Goal: Purchase product/service

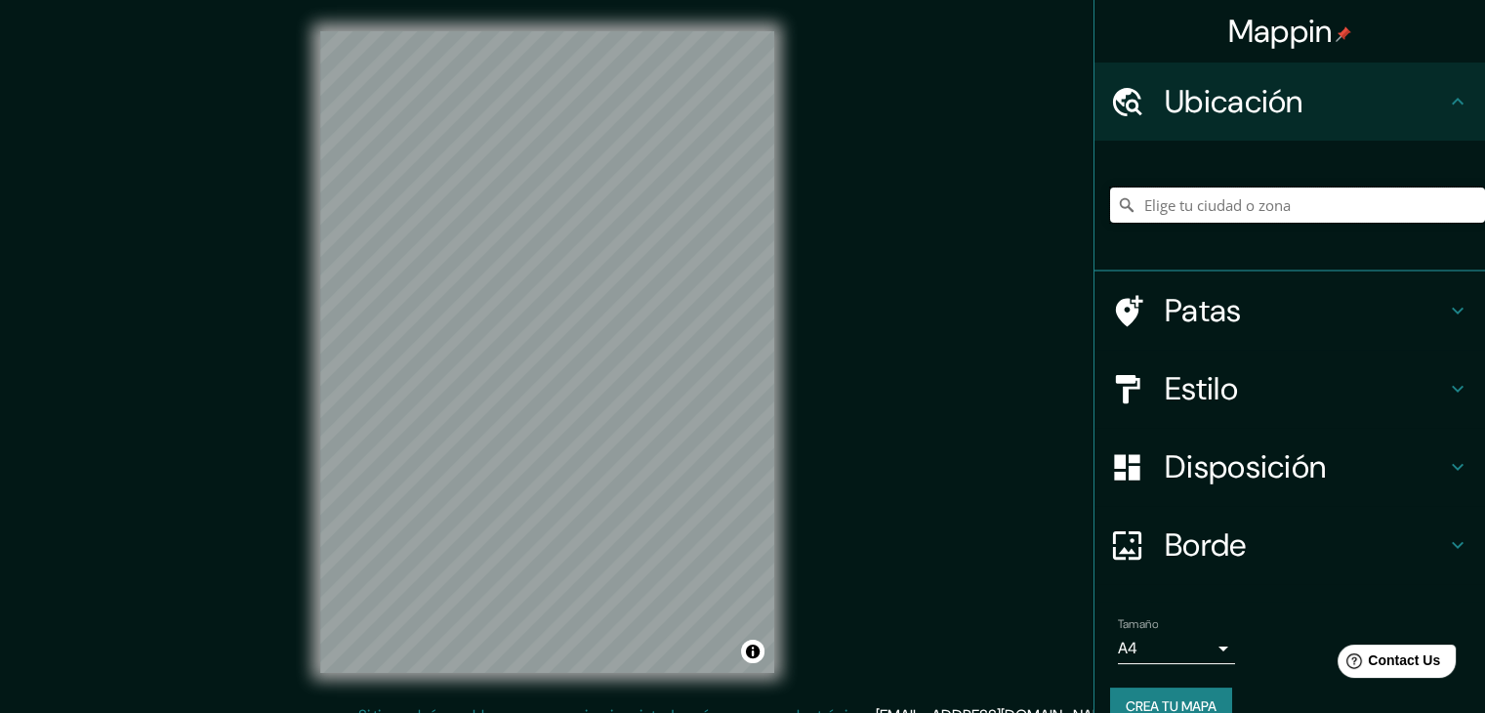
click at [1183, 211] on input "Elige tu ciudad o zona" at bounding box center [1297, 204] width 375 height 35
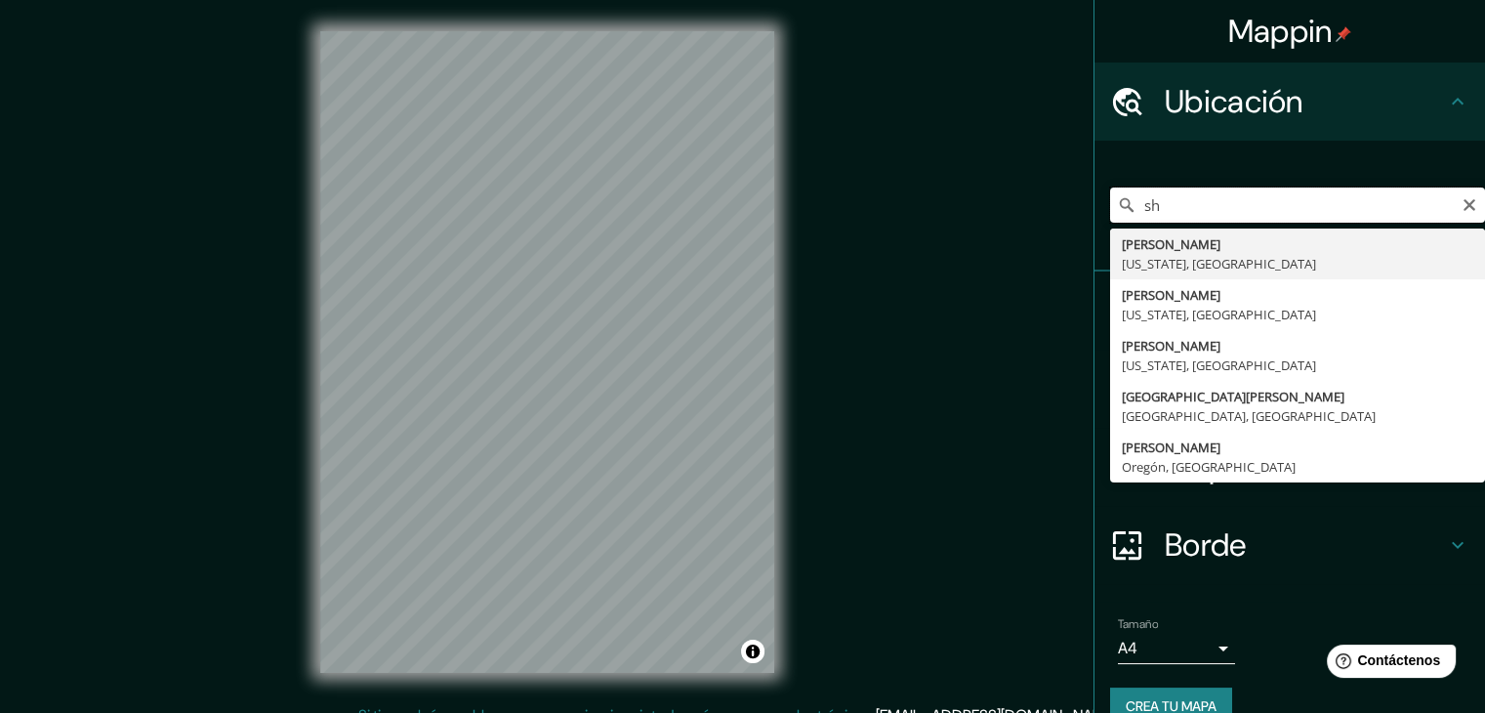
type input "s"
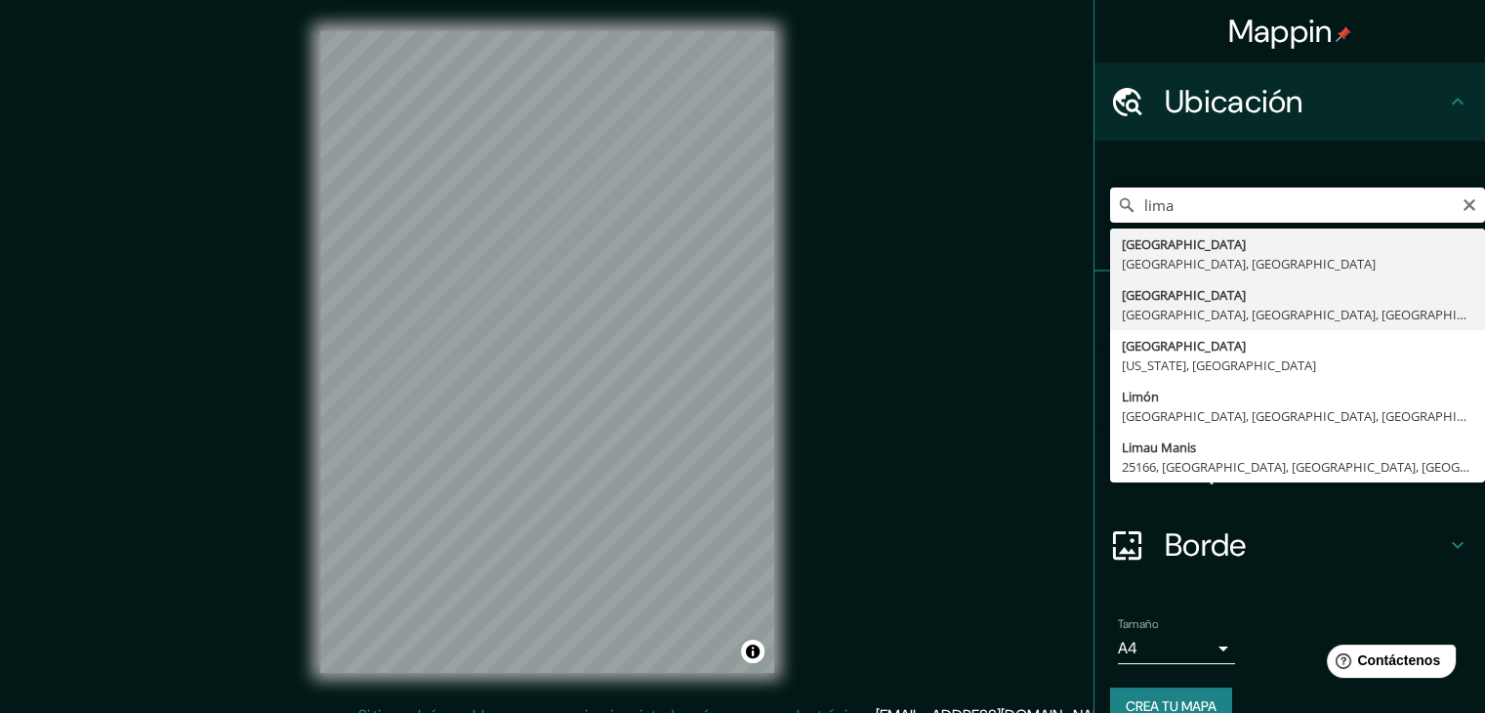
type input "[GEOGRAPHIC_DATA], [GEOGRAPHIC_DATA], [GEOGRAPHIC_DATA], [GEOGRAPHIC_DATA]"
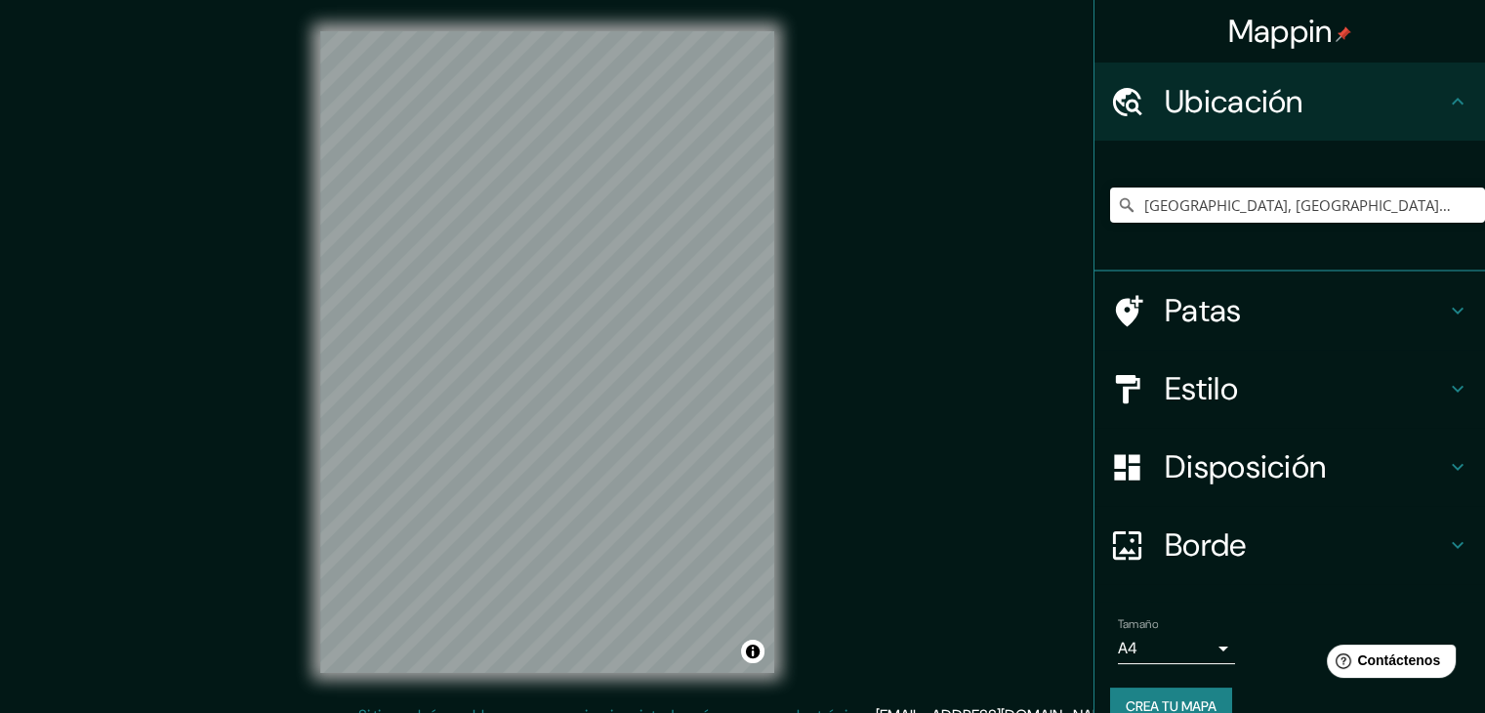
click at [1195, 476] on font "Disposición" at bounding box center [1245, 466] width 161 height 41
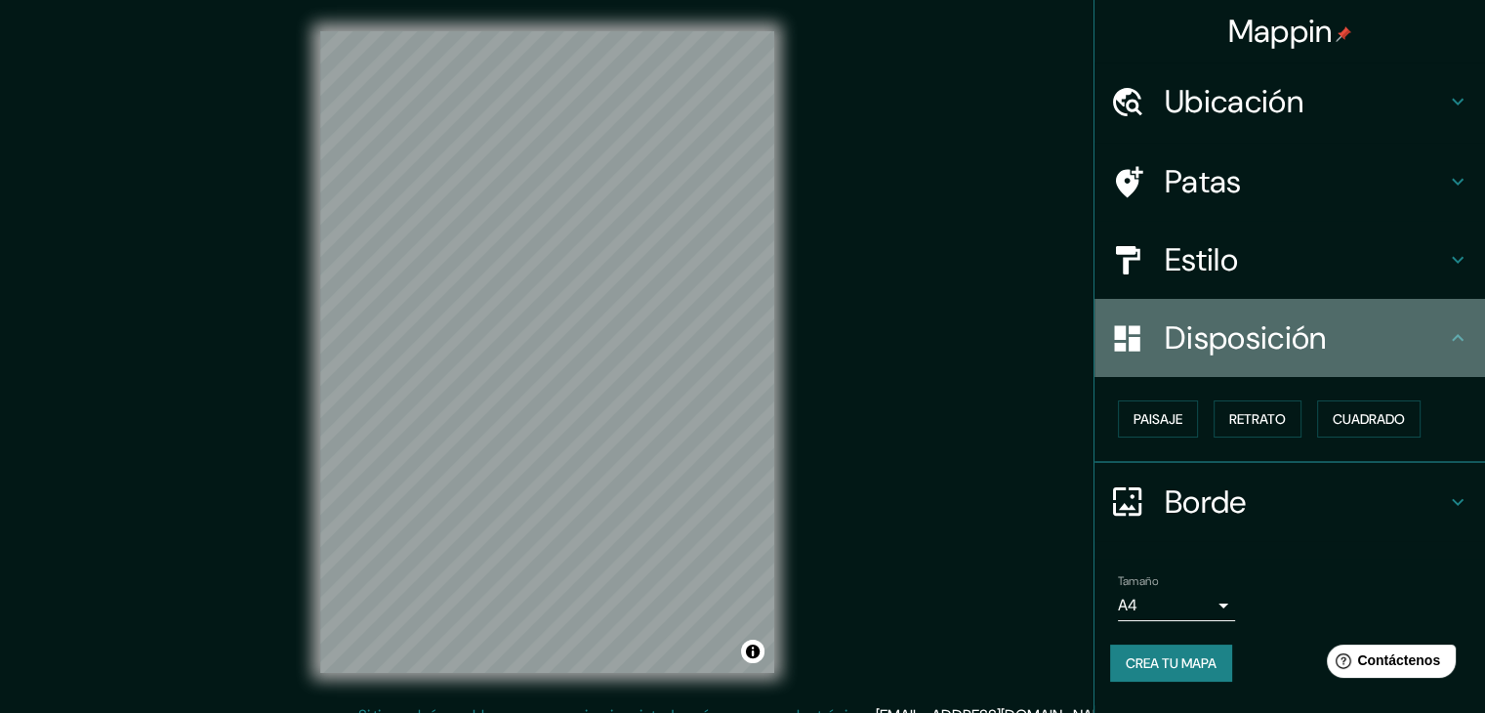
click at [1319, 356] on font "Disposición" at bounding box center [1245, 337] width 161 height 41
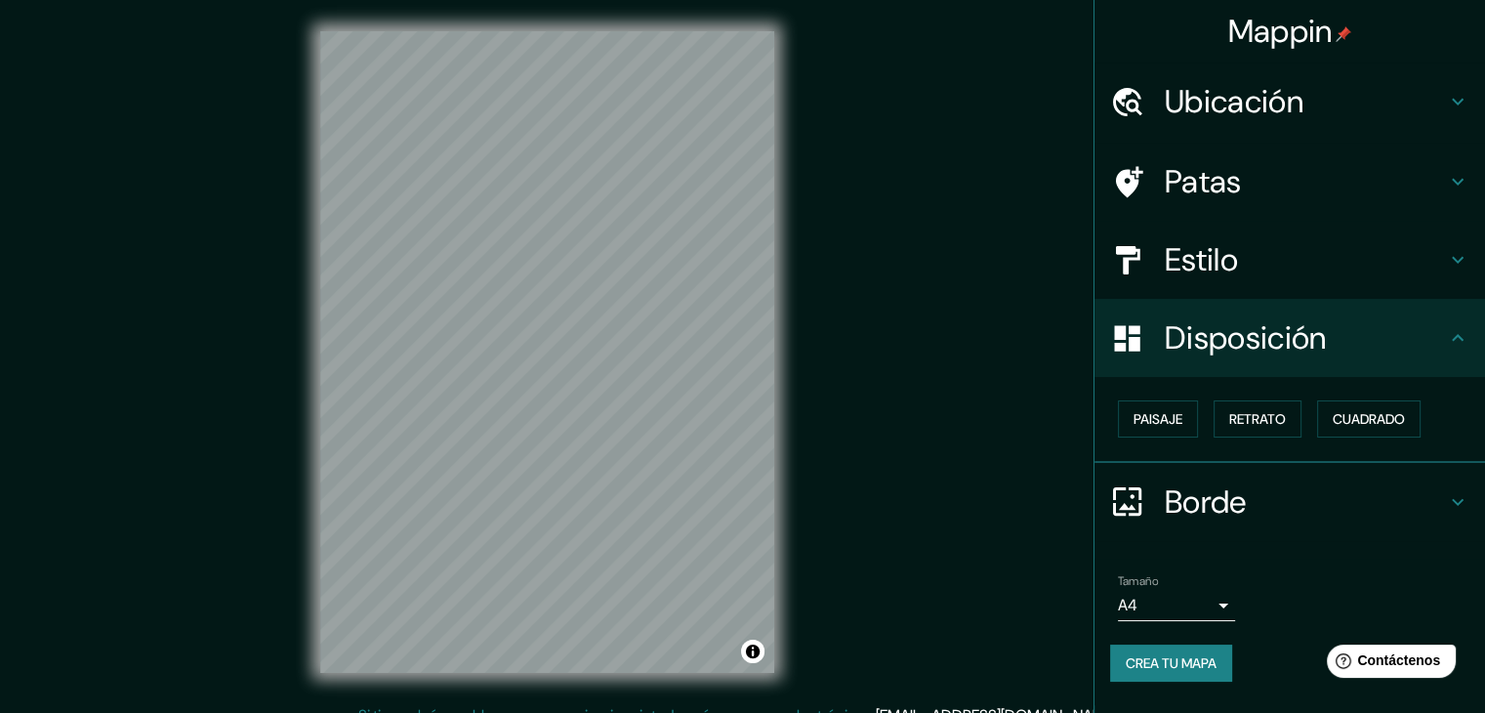
click at [1246, 263] on h4 "Estilo" at bounding box center [1305, 259] width 281 height 39
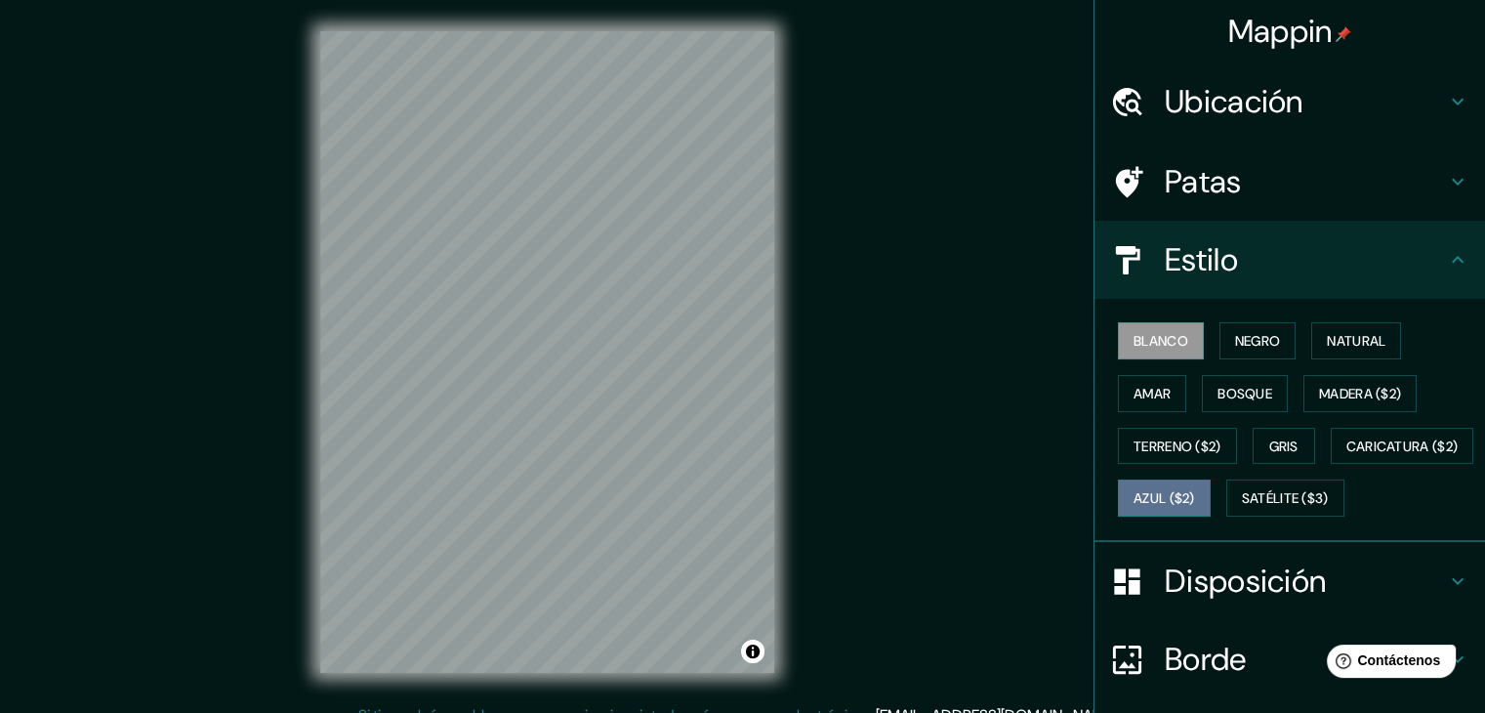
click at [1195, 500] on font "Azul ($2)" at bounding box center [1164, 499] width 62 height 18
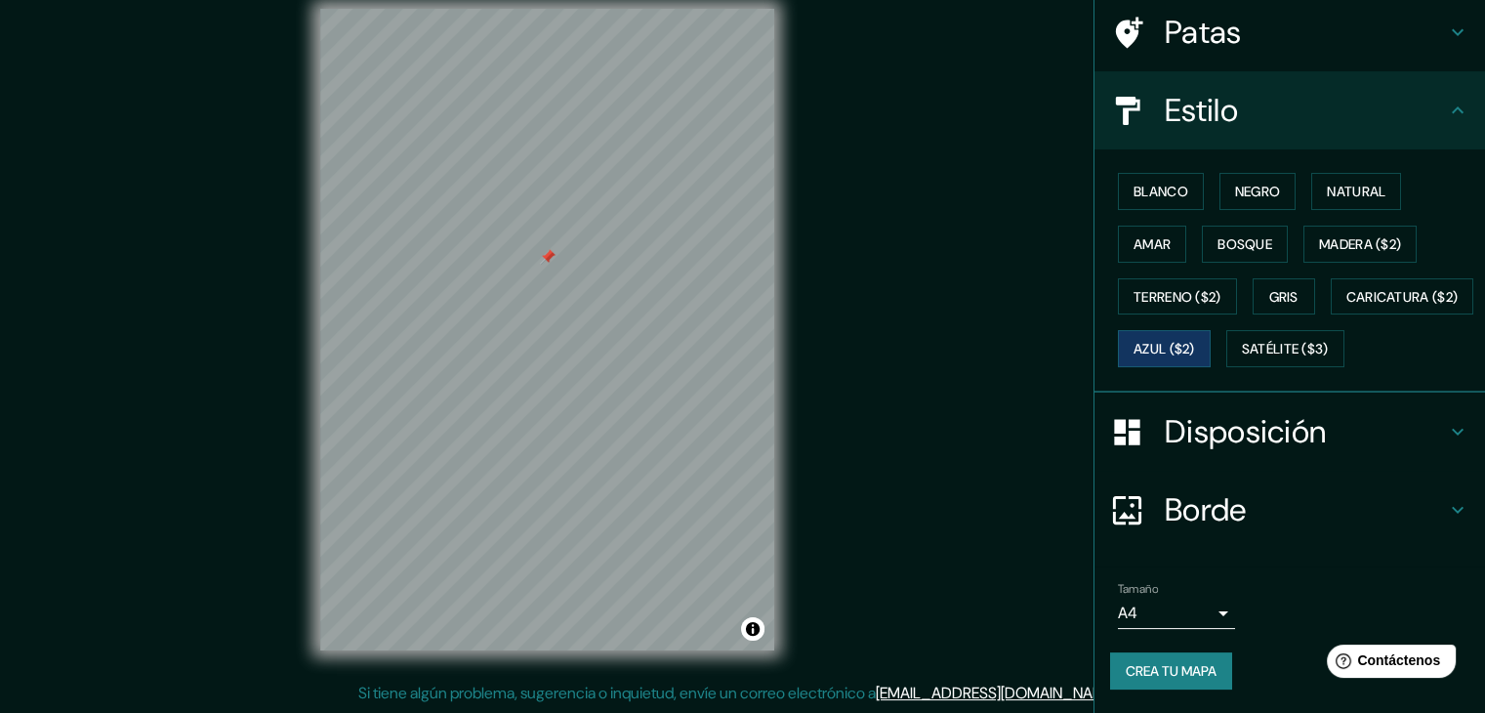
click at [1215, 437] on font "Disposición" at bounding box center [1245, 431] width 161 height 41
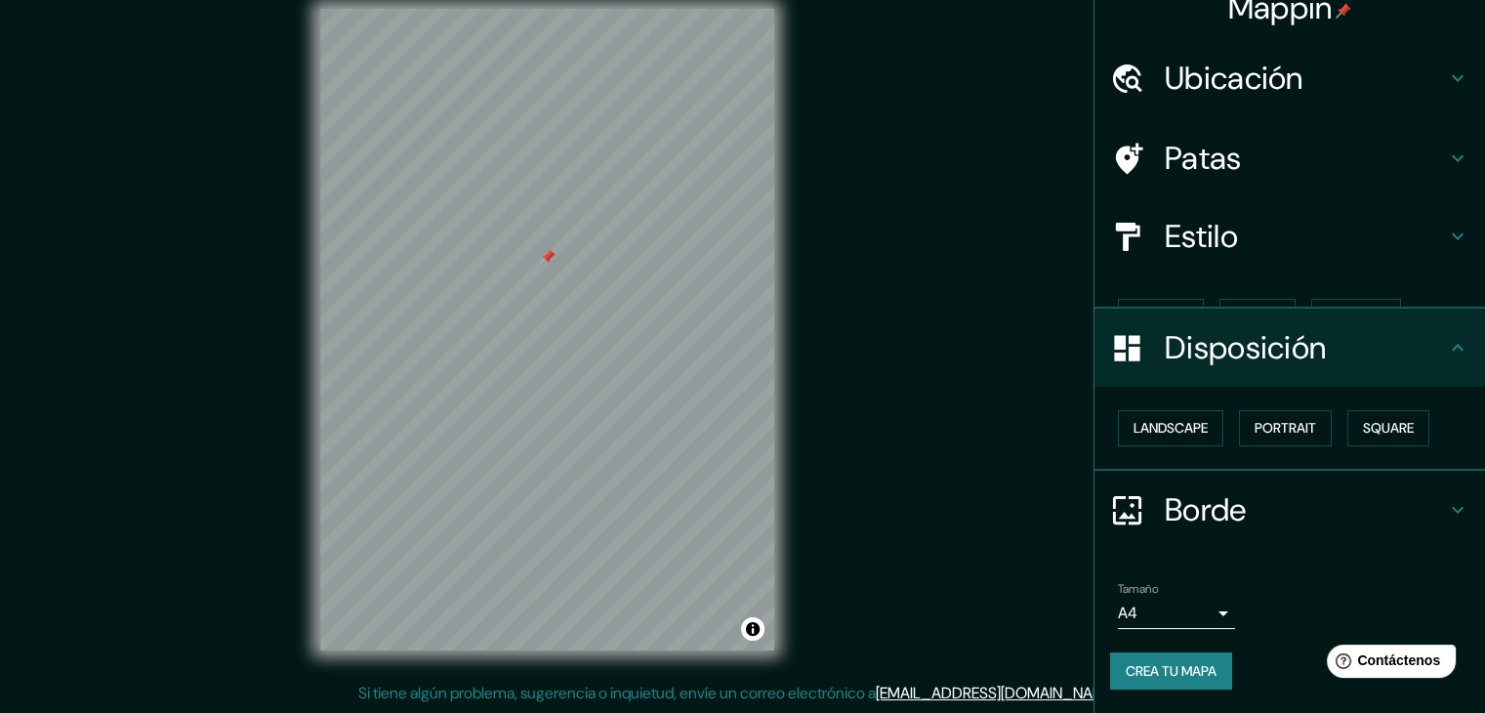
scroll to position [0, 0]
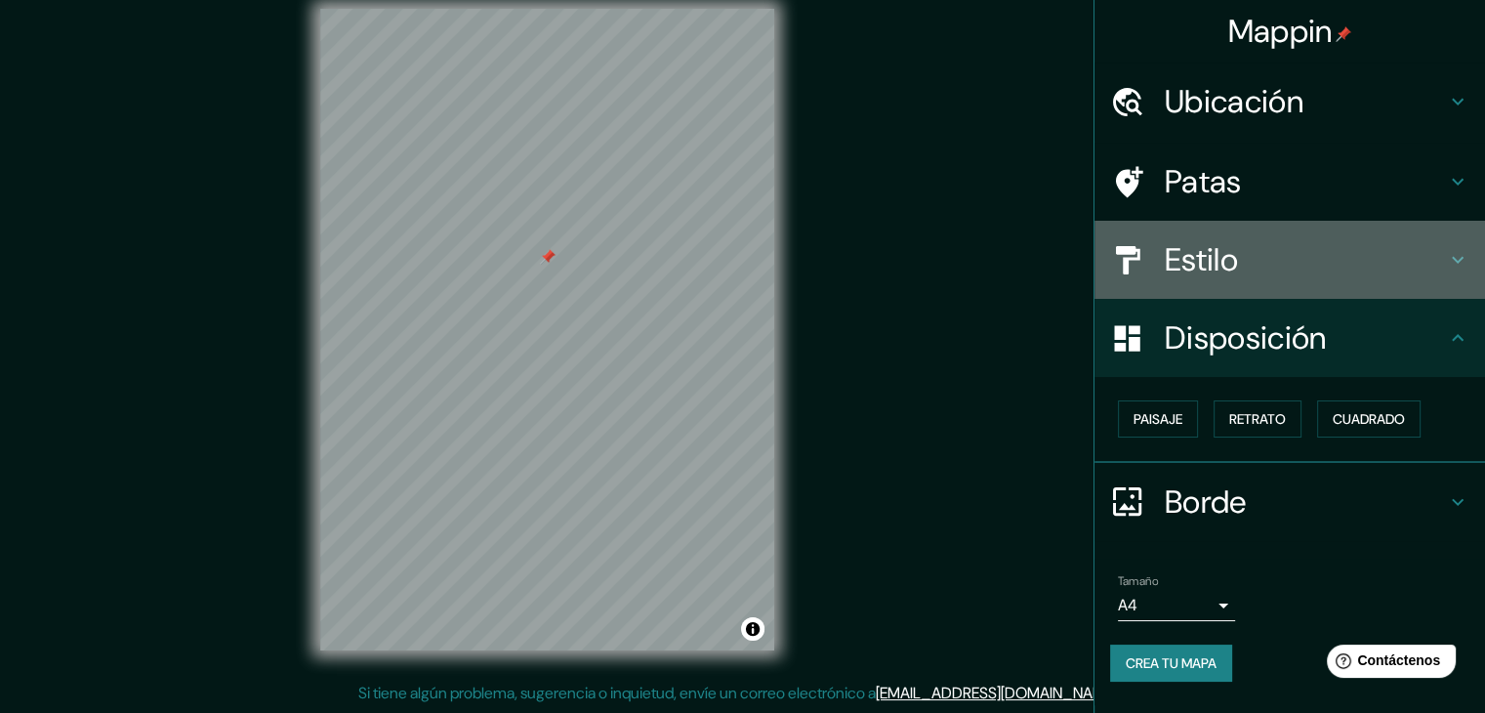
click at [1218, 281] on div "Estilo" at bounding box center [1289, 260] width 390 height 78
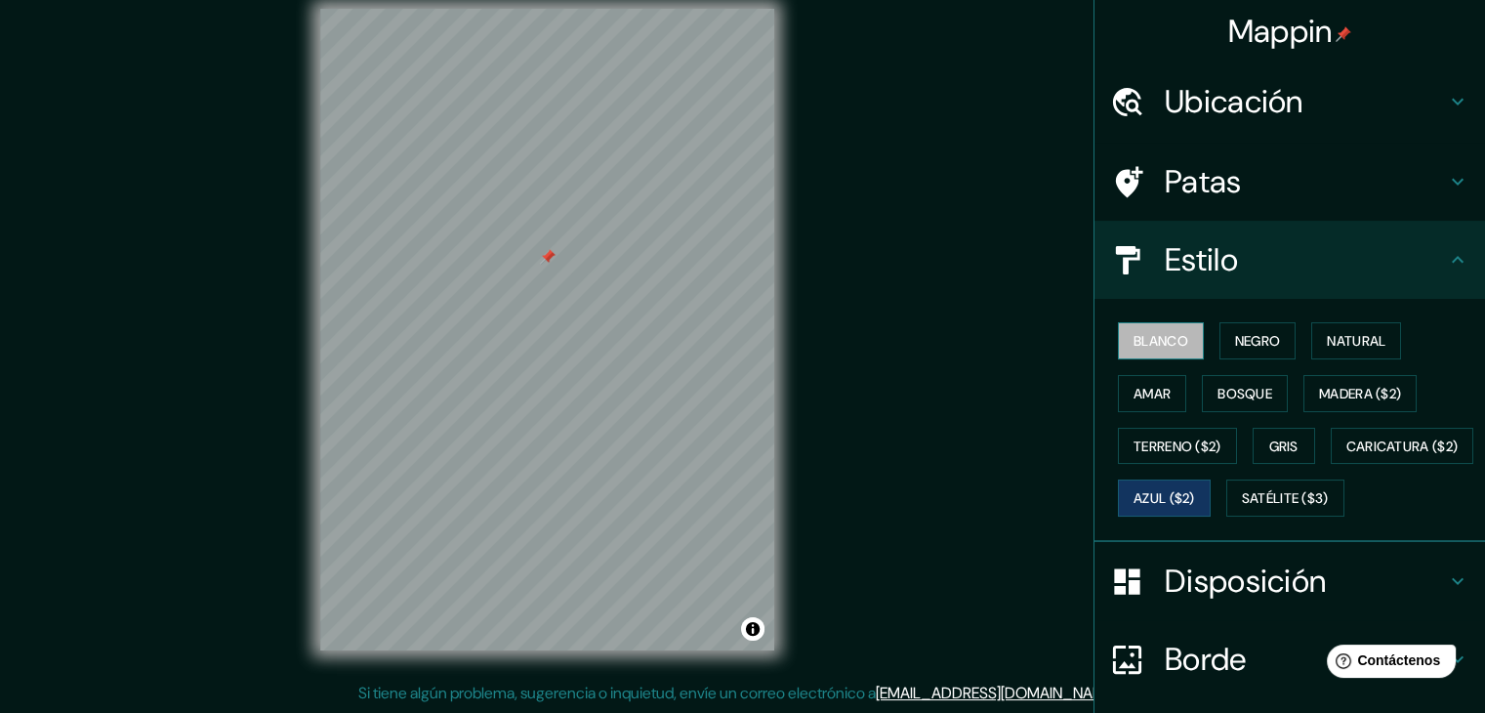
click at [1133, 335] on font "Blanco" at bounding box center [1160, 341] width 55 height 18
click at [1260, 349] on font "Negro" at bounding box center [1258, 341] width 46 height 18
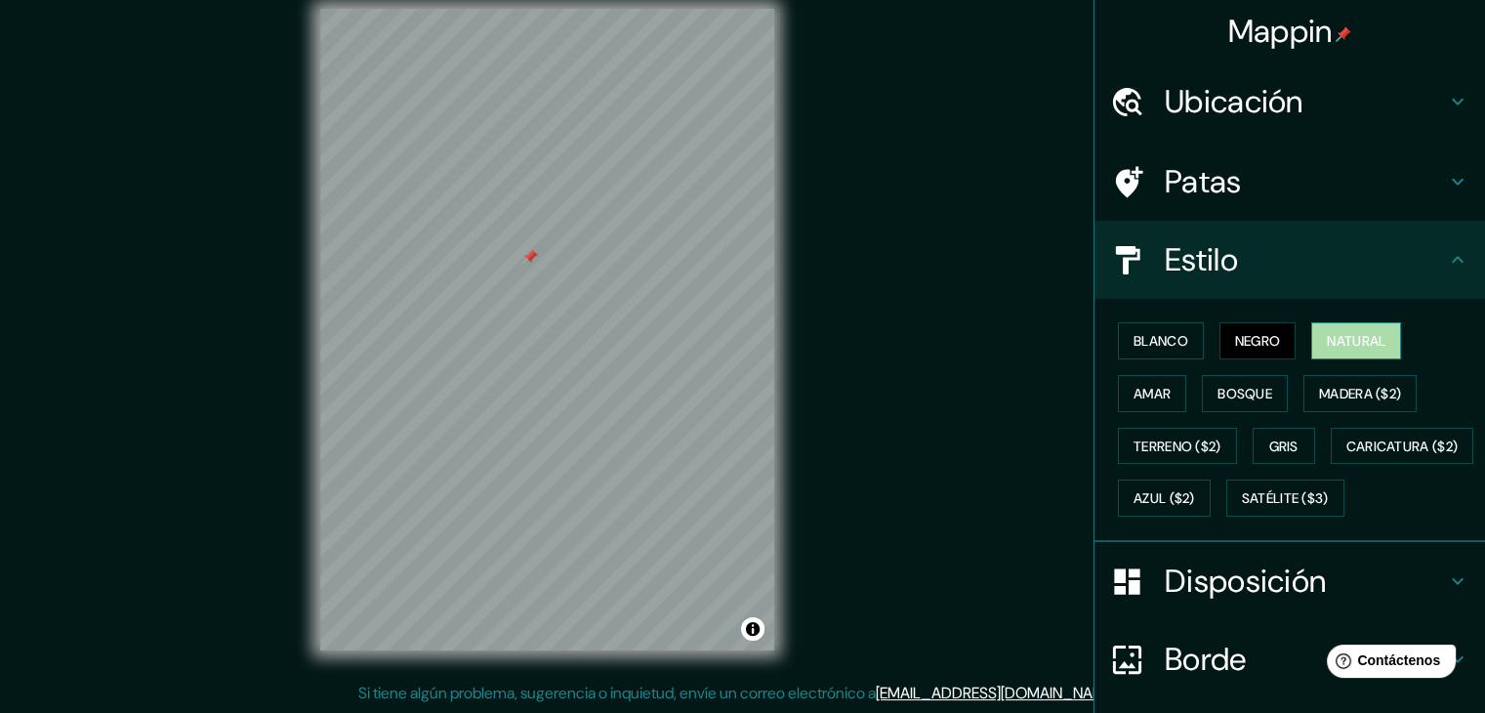
click at [1313, 329] on button "Natural" at bounding box center [1356, 340] width 90 height 37
click at [1149, 386] on font "Amar" at bounding box center [1151, 394] width 37 height 18
click at [538, 290] on div at bounding box center [542, 284] width 16 height 16
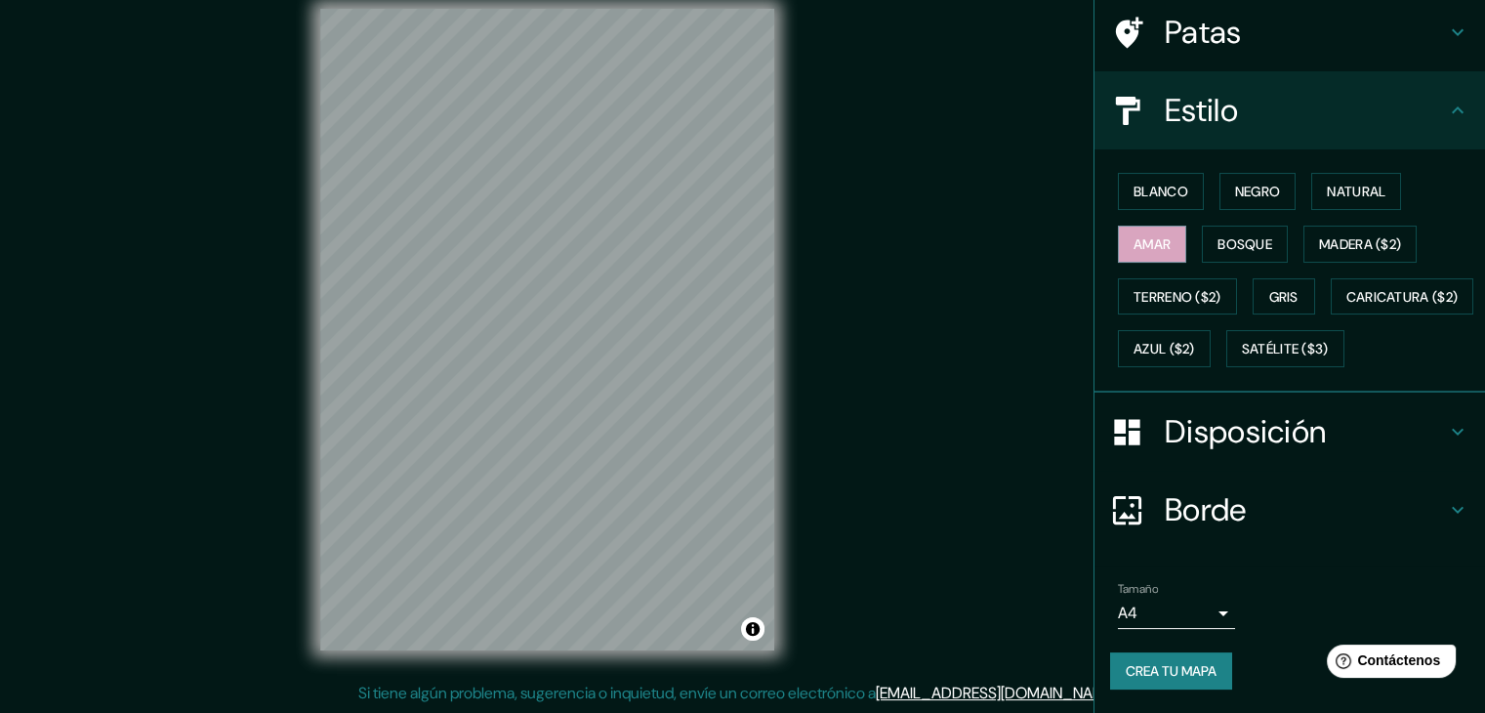
scroll to position [197, 0]
click at [1171, 438] on font "Disposición" at bounding box center [1245, 431] width 161 height 41
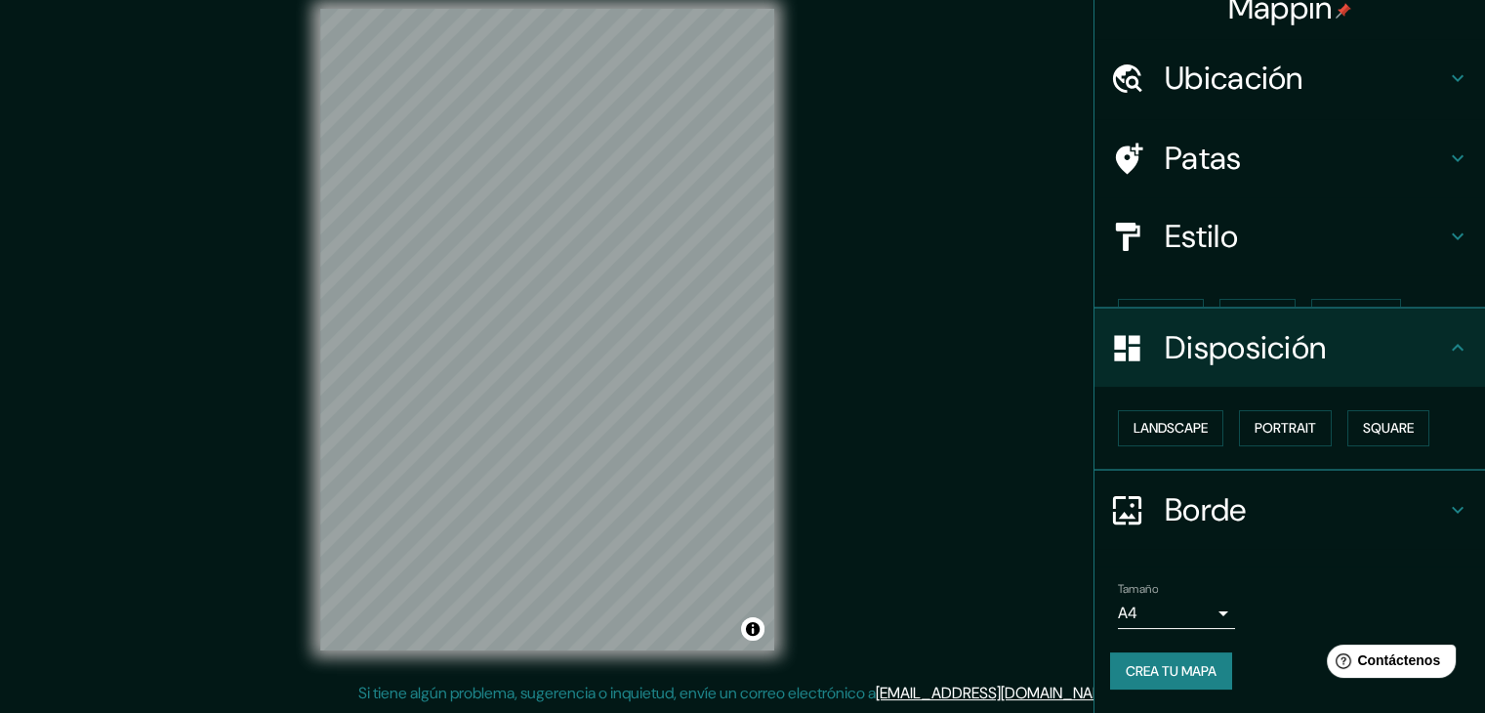
scroll to position [0, 0]
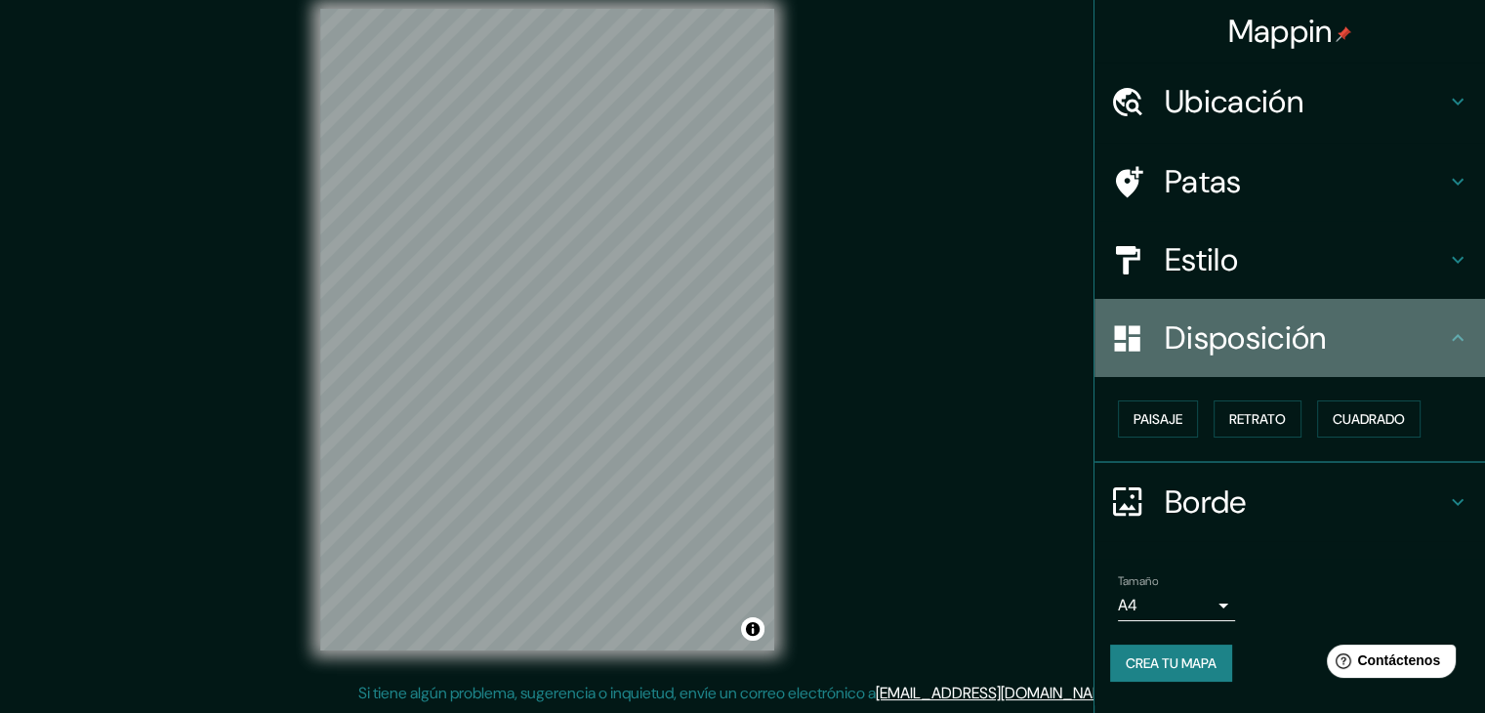
click at [1187, 341] on font "Disposición" at bounding box center [1245, 337] width 161 height 41
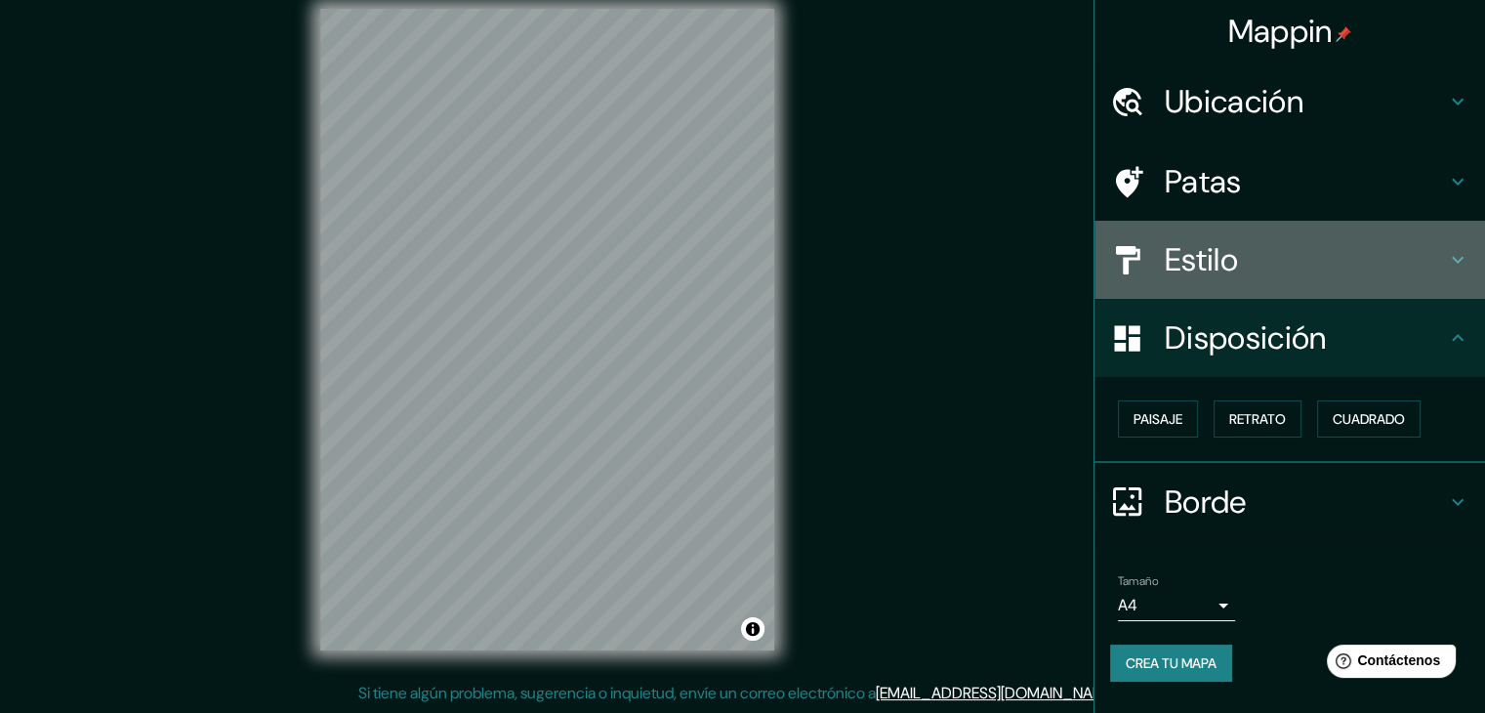
click at [1176, 245] on font "Estilo" at bounding box center [1201, 259] width 73 height 41
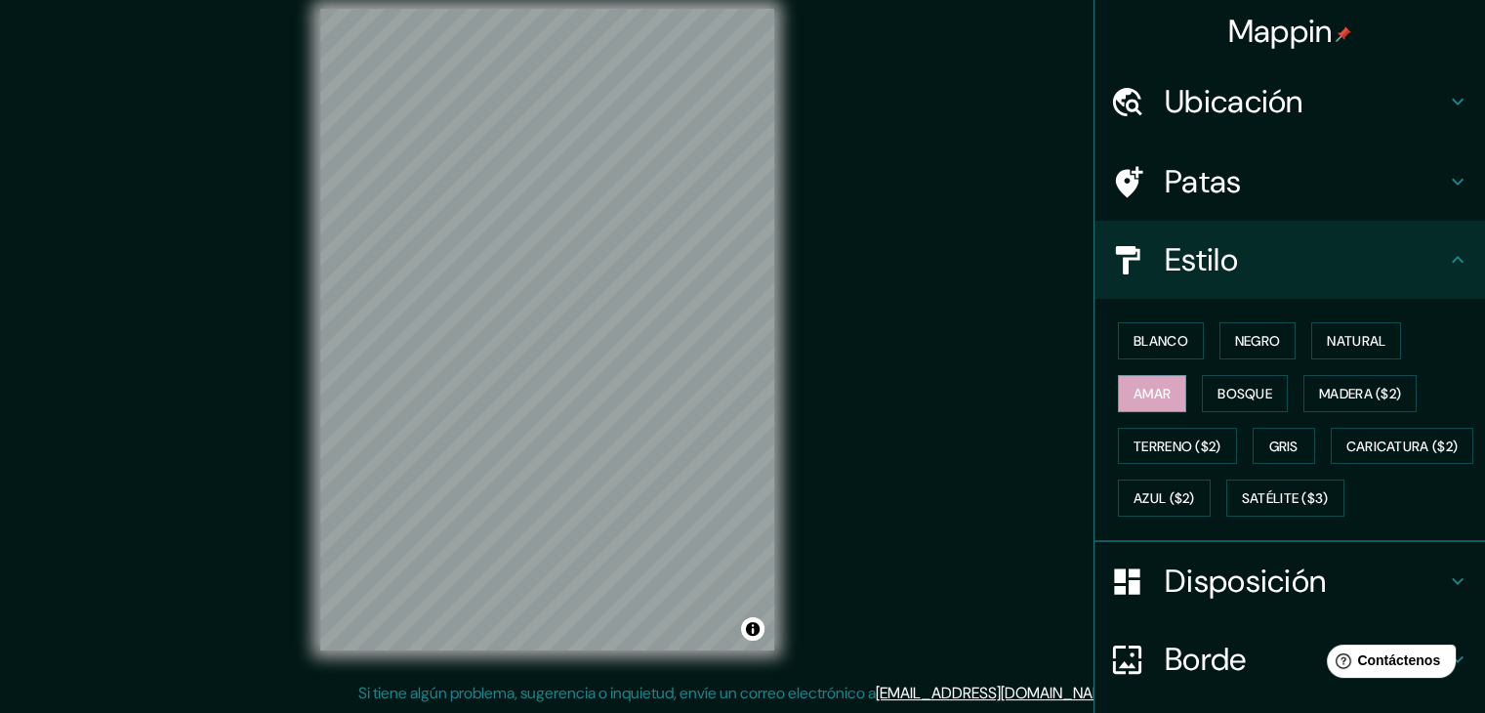
click at [1183, 191] on font "Patas" at bounding box center [1203, 181] width 77 height 41
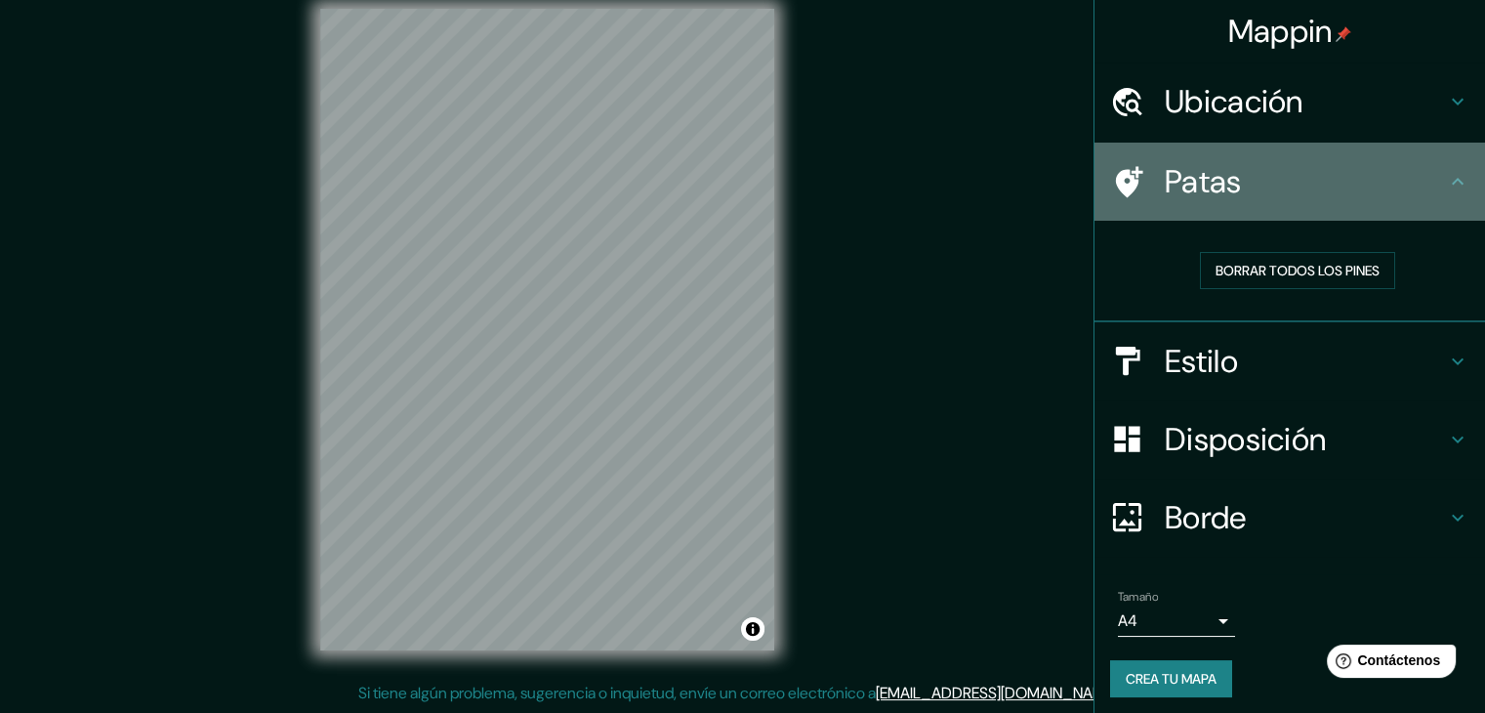
click at [1183, 191] on font "Patas" at bounding box center [1203, 181] width 77 height 41
